Goal: Information Seeking & Learning: Check status

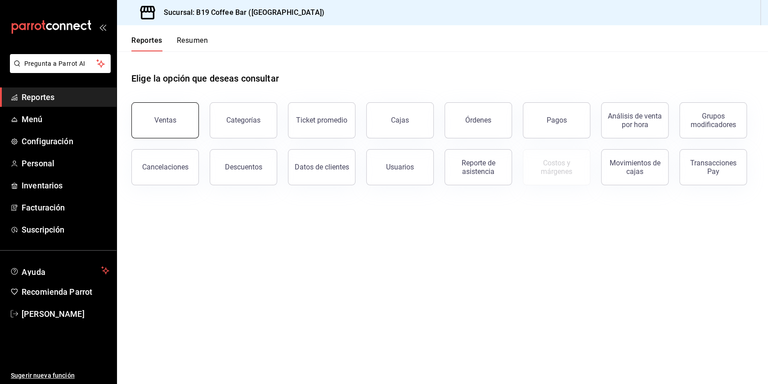
click at [191, 123] on button "Ventas" at bounding box center [165, 120] width 68 height 36
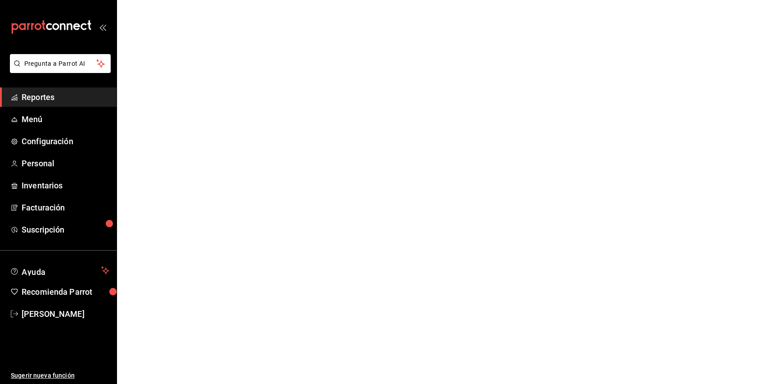
click at [179, 0] on html "Pregunta a Parrot AI Reportes Menú Configuración Personal Inventarios Facturaci…" at bounding box center [384, 0] width 768 height 0
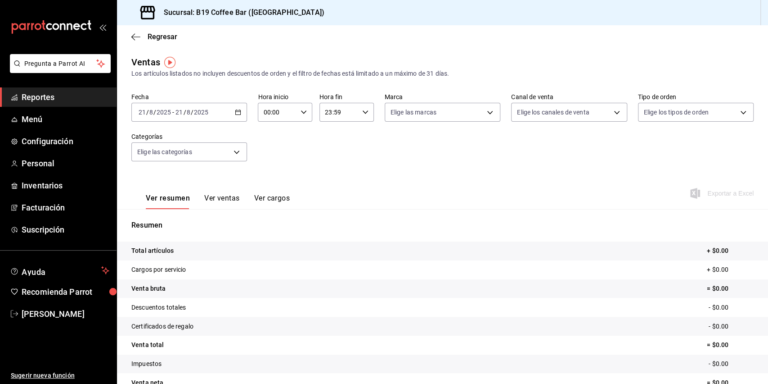
click at [331, 189] on div "Ver resumen Ver ventas Ver cargos Exportar a Excel" at bounding box center [442, 190] width 651 height 37
click at [223, 109] on div "2025-08-21 21 / 8 / 2025 - 2025-08-21 21 / 8 / 2025" at bounding box center [189, 112] width 116 height 19
click at [192, 161] on span "Ayer" at bounding box center [174, 159] width 70 height 9
click at [376, 179] on div "Ver resumen Ver ventas Ver cargos Exportar a Excel" at bounding box center [442, 190] width 651 height 37
click at [72, 98] on span "Reportes" at bounding box center [66, 97] width 88 height 12
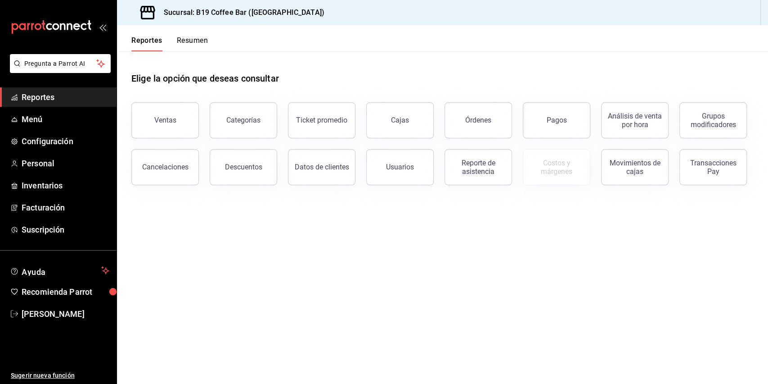
click at [162, 139] on div "Cancelaciones" at bounding box center [160, 161] width 78 height 47
click at [161, 138] on div "Ventas Categorías Ticket promedio Cajas Órdenes Pagos Análisis de venta por hor…" at bounding box center [437, 138] width 633 height 94
click at [161, 135] on button "Ventas" at bounding box center [165, 120] width 68 height 36
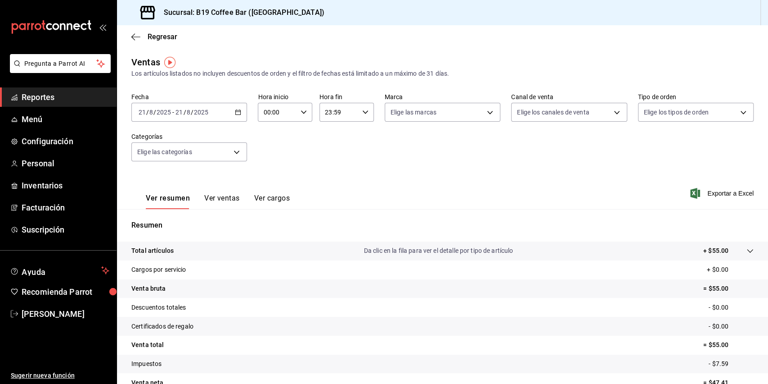
click at [80, 86] on li "Pregunta a Parrot AI" at bounding box center [58, 70] width 109 height 33
click at [79, 91] on span "Reportes" at bounding box center [66, 97] width 88 height 12
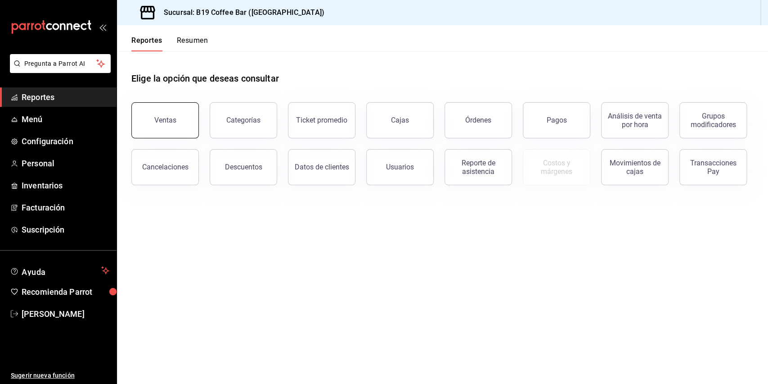
click at [187, 118] on button "Ventas" at bounding box center [165, 120] width 68 height 36
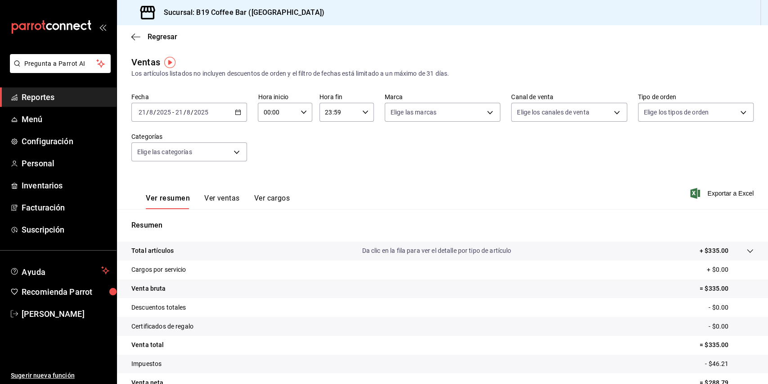
click at [53, 99] on span "Reportes" at bounding box center [66, 97] width 88 height 12
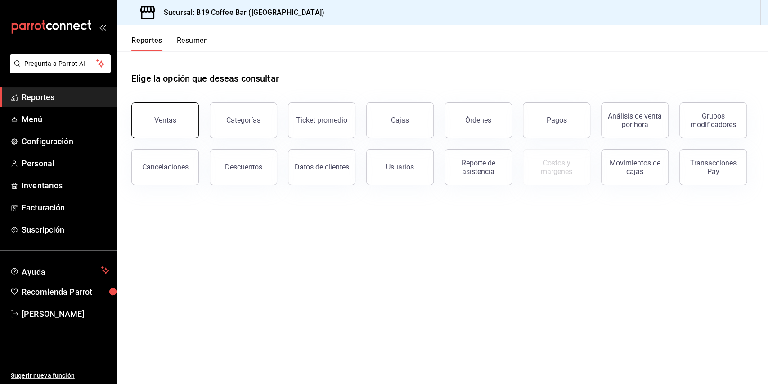
click at [163, 112] on button "Ventas" at bounding box center [165, 120] width 68 height 36
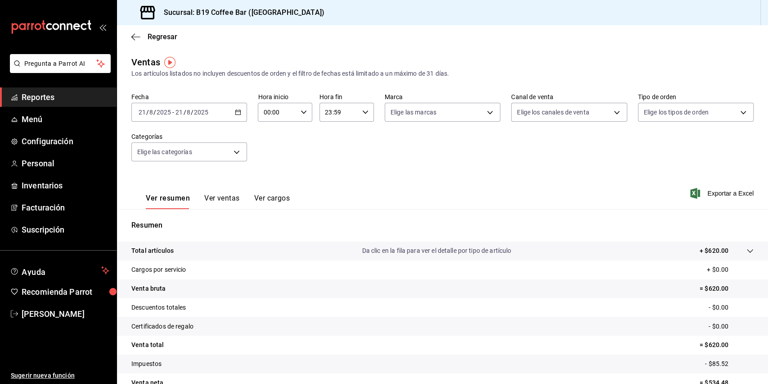
click at [56, 100] on span "Reportes" at bounding box center [66, 97] width 88 height 12
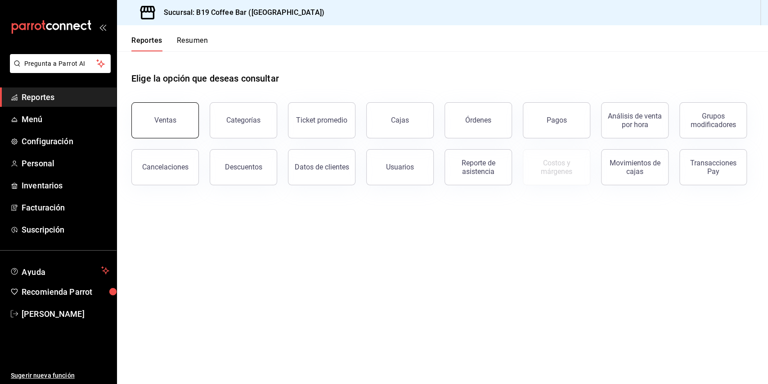
click at [179, 115] on button "Ventas" at bounding box center [165, 120] width 68 height 36
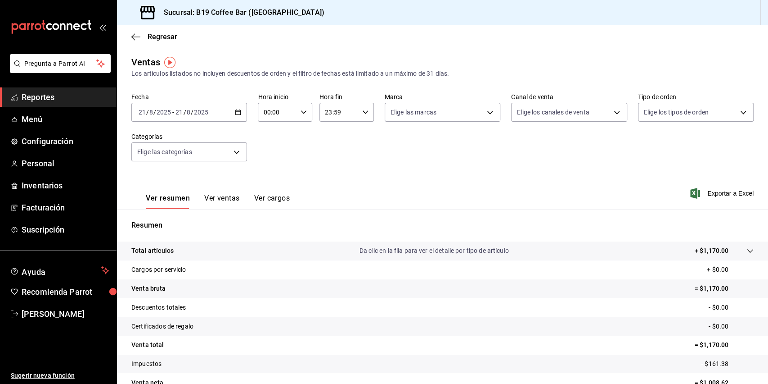
click at [72, 91] on span "Reportes" at bounding box center [66, 97] width 88 height 12
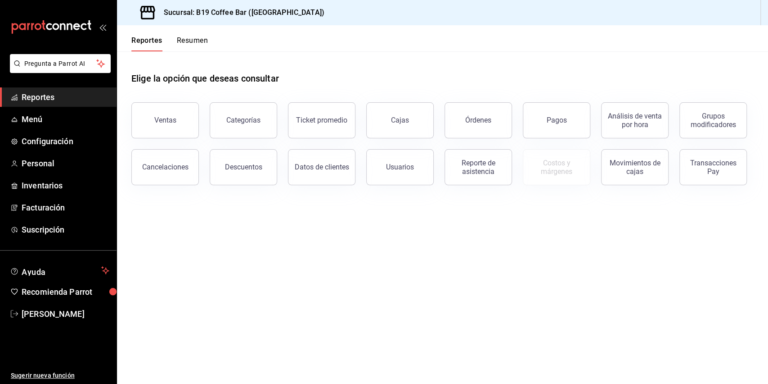
click at [344, 49] on header "Reportes Resumen" at bounding box center [442, 38] width 651 height 26
click at [170, 107] on button "Ventas" at bounding box center [165, 120] width 68 height 36
